Goal: Find specific page/section: Find specific page/section

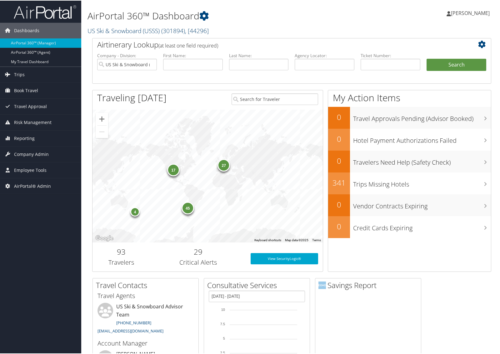
click at [102, 28] on link "US Ski & Snowboard (USSS) ( 301894 ) , [ 44296 ]" at bounding box center [148, 30] width 121 height 8
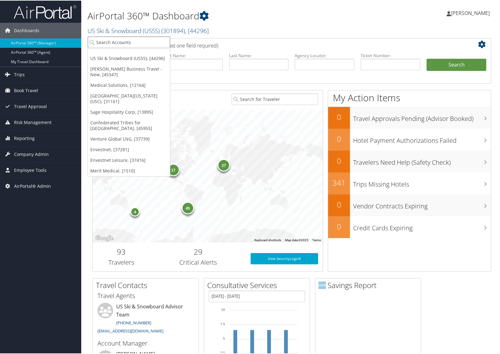
click at [103, 39] on input "search" at bounding box center [129, 42] width 82 height 12
paste input "301438"
type input "301438"
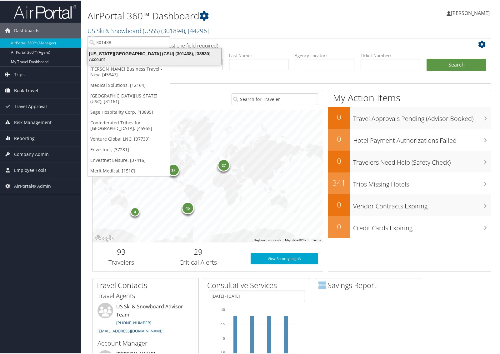
click at [108, 53] on div "California State University (CSU) (301438), [38530]" at bounding box center [154, 53] width 141 height 6
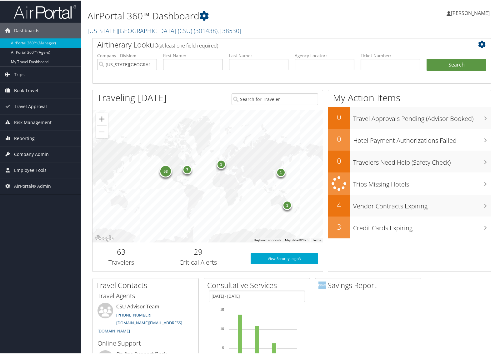
click at [25, 155] on span "Company Admin" at bounding box center [31, 154] width 35 height 16
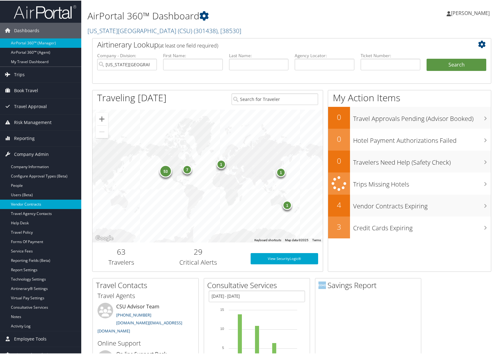
click at [23, 202] on link "Vendor Contracts" at bounding box center [40, 203] width 81 height 9
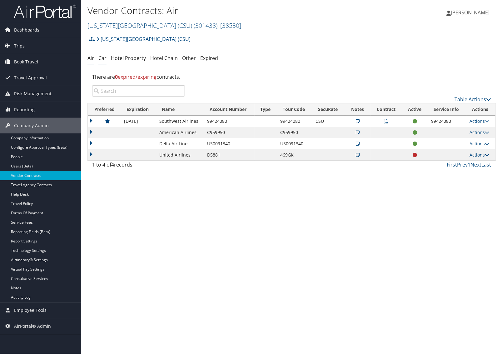
click at [105, 59] on link "Car" at bounding box center [102, 58] width 8 height 7
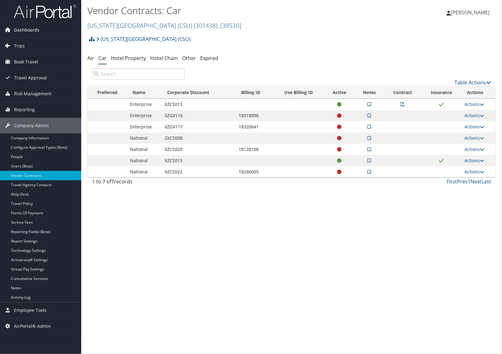
click at [31, 32] on span "Dashboards" at bounding box center [26, 30] width 25 height 16
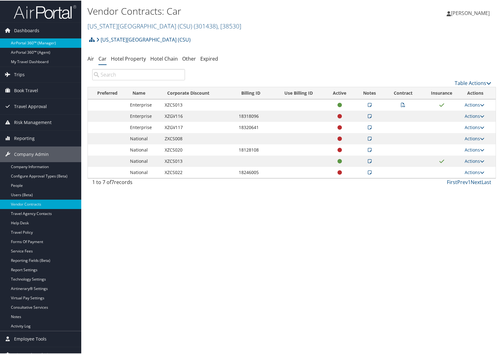
click at [30, 43] on link "AirPortal 360™ (Manager)" at bounding box center [40, 42] width 81 height 9
